Goal: Task Accomplishment & Management: Use online tool/utility

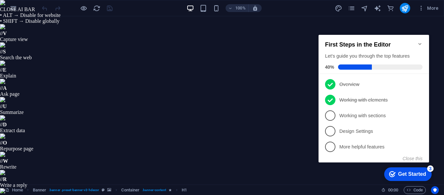
click at [419, 41] on icon "Minimize checklist" at bounding box center [420, 43] width 5 height 5
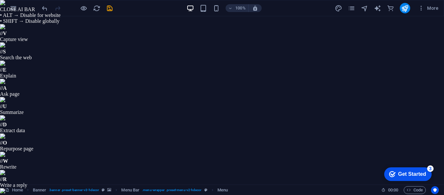
click at [0, 0] on icon at bounding box center [0, 0] width 0 height 0
select select "1"
select select
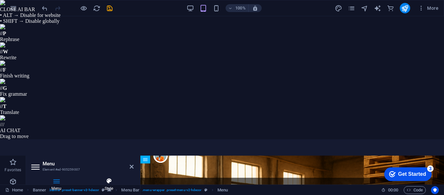
click at [106, 178] on h4 "Style" at bounding box center [108, 185] width 49 height 14
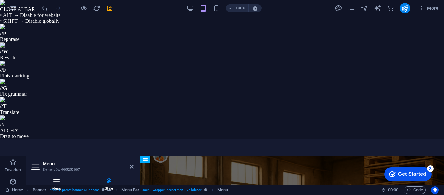
click at [56, 178] on icon at bounding box center [56, 181] width 50 height 7
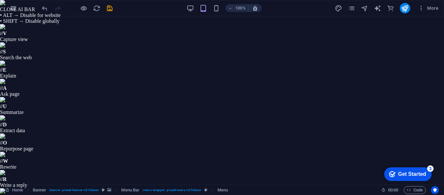
select select
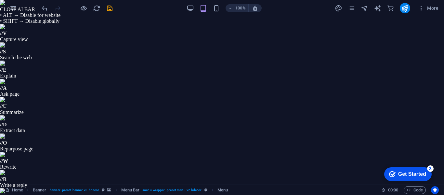
select select
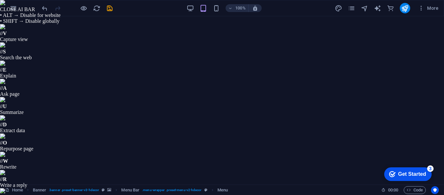
select select
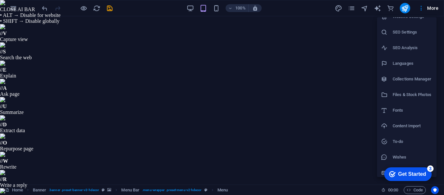
scroll to position [12, 0]
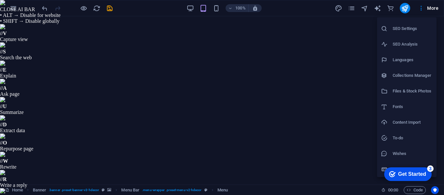
click at [416, 172] on div "Get Started" at bounding box center [413, 174] width 28 height 6
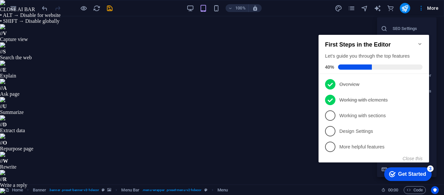
click at [335, 115] on span "3" at bounding box center [330, 115] width 10 height 10
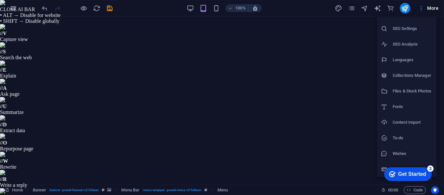
scroll to position [0, 0]
click at [131, 27] on div at bounding box center [222, 97] width 444 height 195
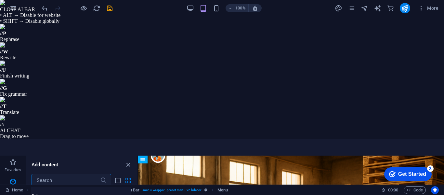
scroll to position [322, 0]
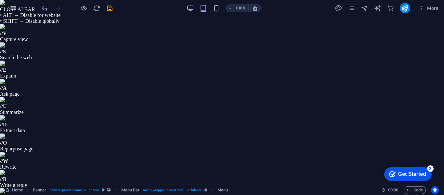
select select "rem"
click at [403, 175] on div "Get Started" at bounding box center [413, 174] width 28 height 6
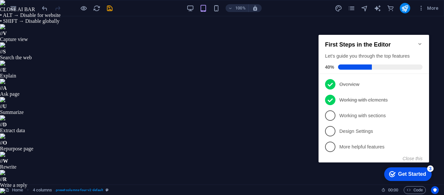
scroll to position [49, 0]
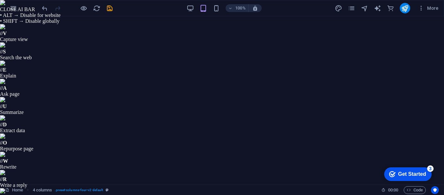
select select "preset-columns-four-v2-default"
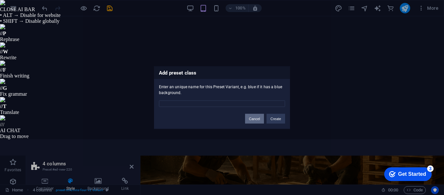
click at [257, 119] on button "Cancel" at bounding box center [254, 119] width 19 height 10
